Goal: Information Seeking & Learning: Find specific fact

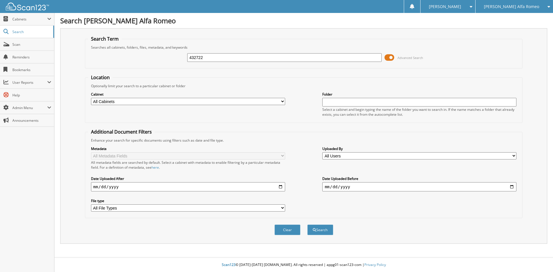
type input "432722"
click at [308, 225] on button "Search" at bounding box center [321, 230] width 26 height 11
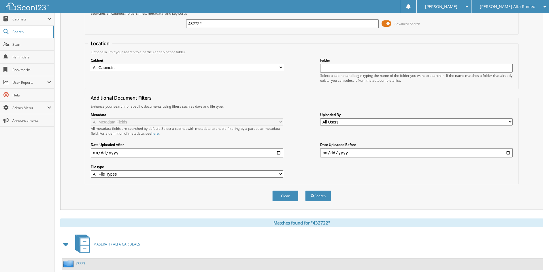
scroll to position [115, 0]
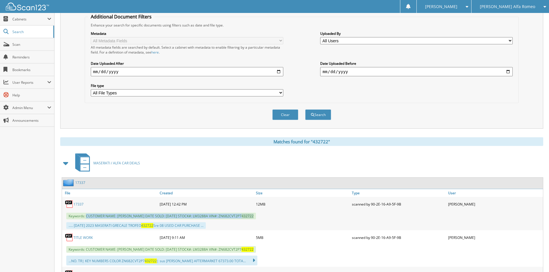
drag, startPoint x: 86, startPoint y: 216, endPoint x: 278, endPoint y: 214, distance: 192.2
click at [278, 214] on div "Keywords: CUSTOMER NAME: LADARIUS CRUCHFIELD DATE SOLD: 08/23/2025 STOCK#: LM32…" at bounding box center [302, 217] width 481 height 10
copy span "CUSTOMER NAME: LADARIUS CRUCHFIELD DATE SOLD: 08/23/2025 STOCK#: LM3288A VIN#: …"
click at [17, 18] on span "Cabinets" at bounding box center [29, 19] width 35 height 5
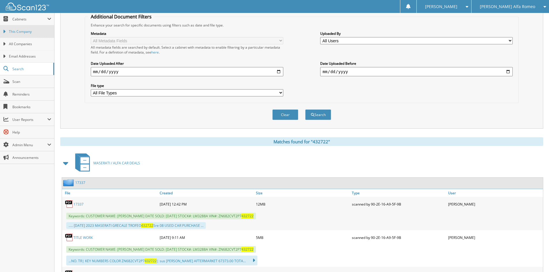
click at [21, 29] on span "This Company" at bounding box center [30, 31] width 42 height 5
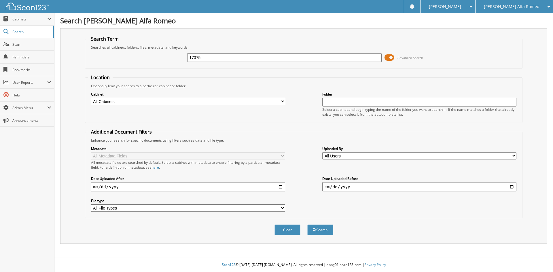
type input "17375"
click at [308, 225] on button "Search" at bounding box center [321, 230] width 26 height 11
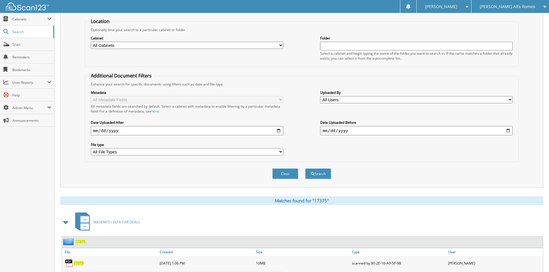
scroll to position [115, 0]
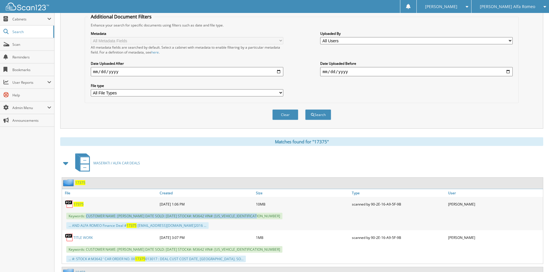
drag, startPoint x: 87, startPoint y: 216, endPoint x: 265, endPoint y: 218, distance: 178.7
click at [265, 218] on div "Keywords: CUSTOMER NAME: CORNIS TRIPLETT DATE SOLD: 09/13/2025 STOCK#: M3642 VI…" at bounding box center [302, 217] width 481 height 10
copy span "CUSTOMER NAME: CORNIS TRIPLETT DATE SOLD: 09/13/2025 STOCK#: M3642 VIN#: KM8J33…"
click at [451, 117] on div "Clear Search" at bounding box center [302, 114] width 434 height 23
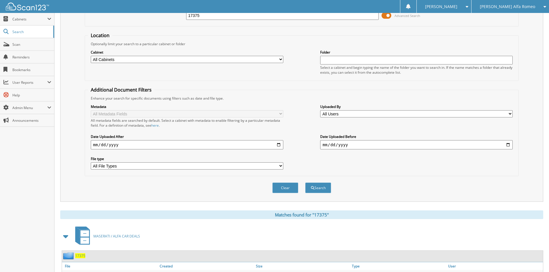
scroll to position [0, 0]
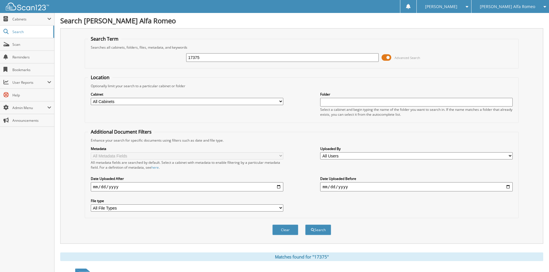
drag, startPoint x: 196, startPoint y: 56, endPoint x: 0, endPoint y: 10, distance: 201.1
type input "17375"
click at [305, 225] on button "Search" at bounding box center [318, 230] width 26 height 11
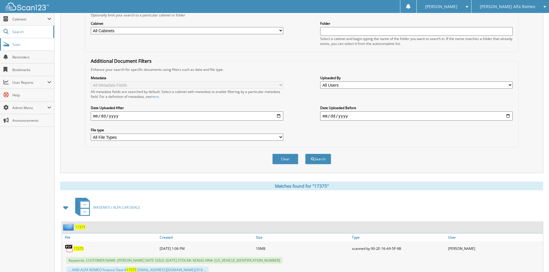
scroll to position [144, 0]
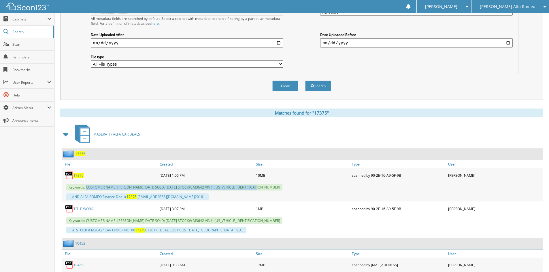
drag, startPoint x: 86, startPoint y: 188, endPoint x: 258, endPoint y: 188, distance: 171.2
click at [258, 188] on span "Keywords: CUSTOMER NAME: CORNIS TRIPLETT DATE SOLD: 09/13/2025 STOCK#: M3642 VI…" at bounding box center [174, 187] width 216 height 7
copy span "CUSTOMER NAME: CORNIS TRIPLETT DATE SOLD: 09/13/2025 STOCK#: M3642 VIN#: KM8J33…"
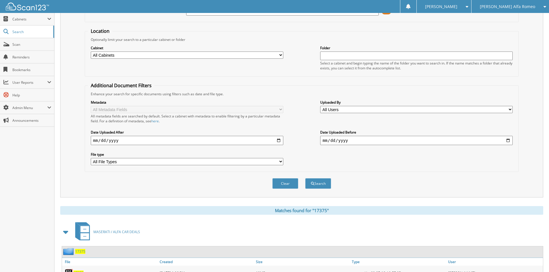
scroll to position [0, 0]
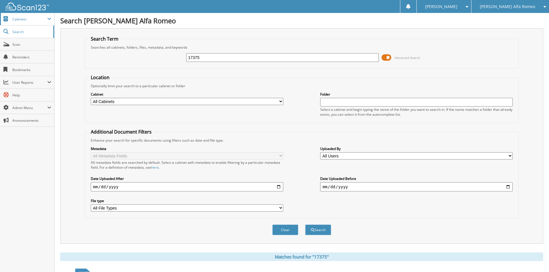
drag, startPoint x: 222, startPoint y: 60, endPoint x: 34, endPoint y: 18, distance: 192.2
click at [76, 34] on div "Search Term Searches all cabinets, folders, files, metadata, and keywords 17375…" at bounding box center [301, 136] width 483 height 216
type input "17341"
click at [305, 225] on button "Search" at bounding box center [318, 230] width 26 height 11
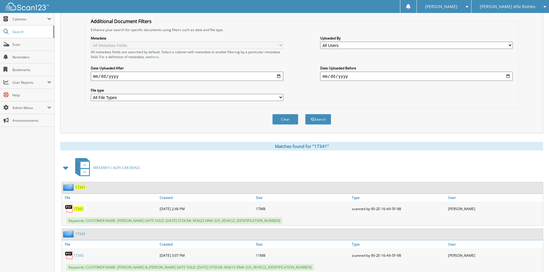
scroll to position [144, 0]
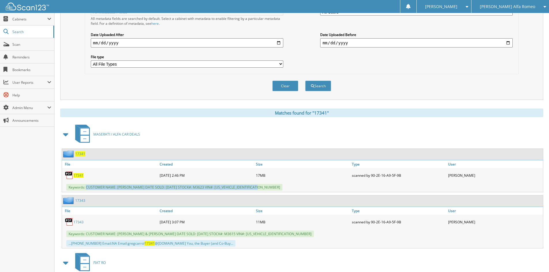
drag, startPoint x: 86, startPoint y: 188, endPoint x: 260, endPoint y: 189, distance: 173.8
click at [260, 189] on div "Keywords: CUSTOMER NAME: TIFFANY STEEPLES DATE SOLD: 08/26/2025 STOCK#: M3623 V…" at bounding box center [302, 188] width 481 height 10
copy span "CUSTOMER NAME: TIFFANY STEEPLES DATE SOLD: 08/26/2025 STOCK#: M3623 VIN#: 1C6SR…"
click at [509, 7] on span "[PERSON_NAME] Alfa Romeo" at bounding box center [507, 6] width 55 height 3
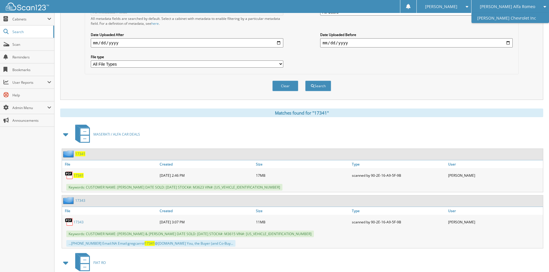
click at [510, 15] on link "[PERSON_NAME] Chevrolet Inc" at bounding box center [511, 18] width 78 height 10
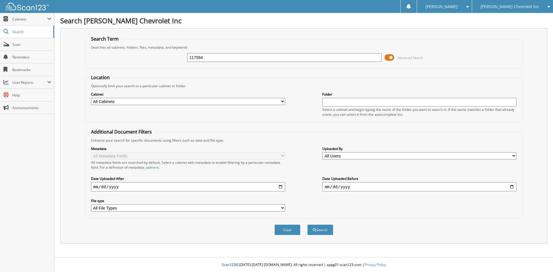
type input "117594"
click at [308, 225] on button "Search" at bounding box center [321, 230] width 26 height 11
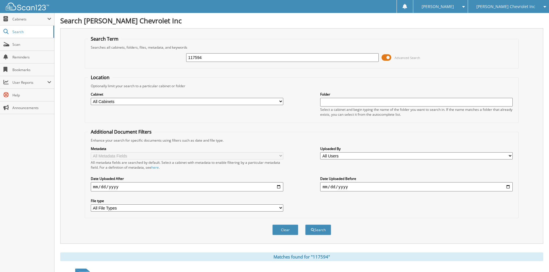
click at [466, 58] on div "117594 Advanced Search" at bounding box center [302, 58] width 428 height 16
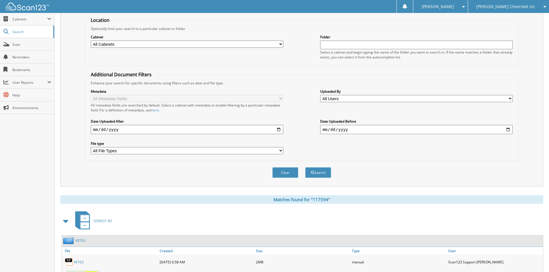
scroll to position [115, 0]
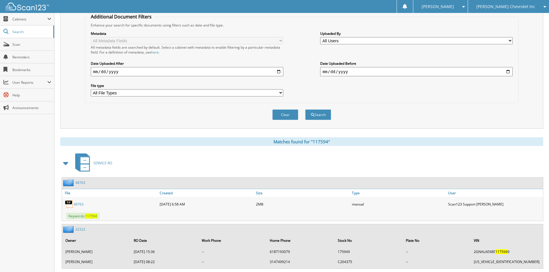
click at [66, 163] on span at bounding box center [66, 163] width 8 height 10
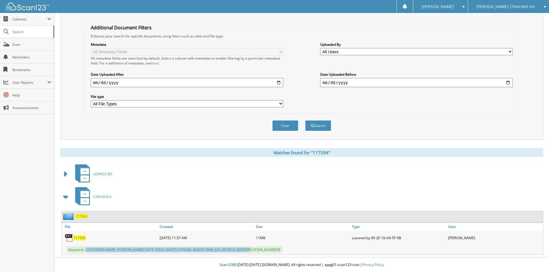
drag, startPoint x: 86, startPoint y: 249, endPoint x: 295, endPoint y: 257, distance: 208.5
click at [295, 257] on div "Search [PERSON_NAME] Chevrolet Inc Search Term Searches all cabinets, folders, …" at bounding box center [301, 84] width 495 height 377
copy span "CUSTOMER NAME: [PERSON_NAME] DATE SOLD: [DATE] STOCK#: M3633 VIN#: [US_VEHICLE_…"
click at [504, 3] on div "[PERSON_NAME] Chevrolet Inc" at bounding box center [508, 6] width 75 height 13
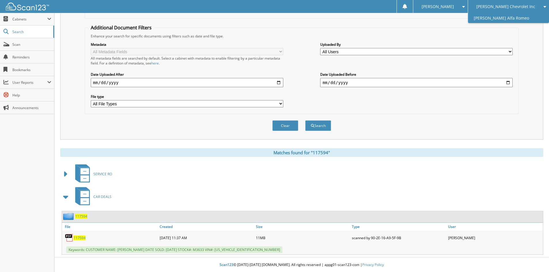
click at [505, 16] on link "[PERSON_NAME] Alfa Romeo" at bounding box center [508, 18] width 81 height 10
